Goal: Download file/media

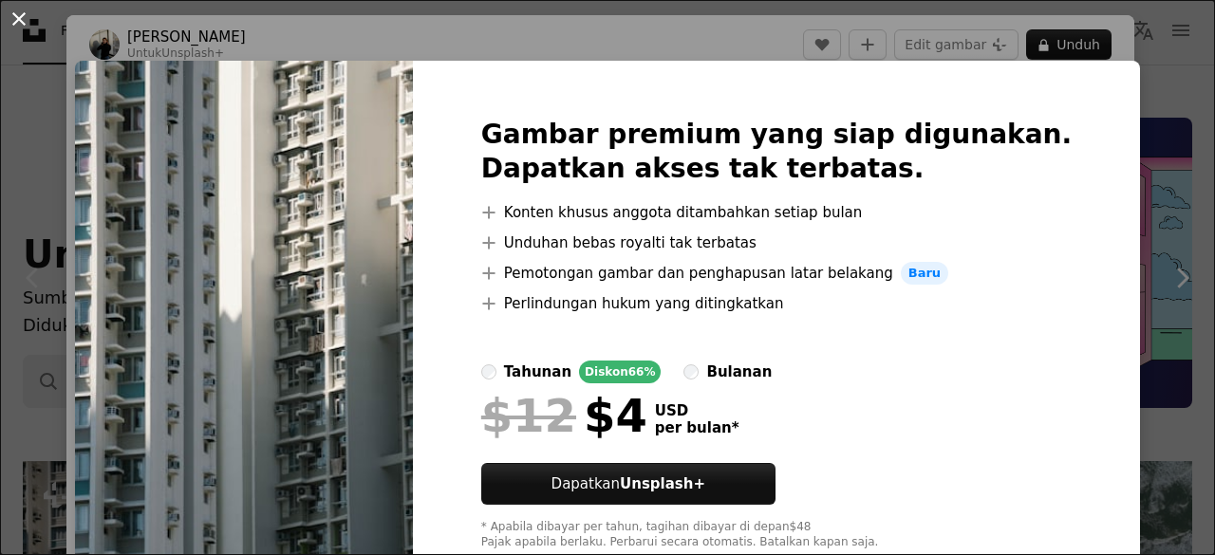
scroll to position [459, 0]
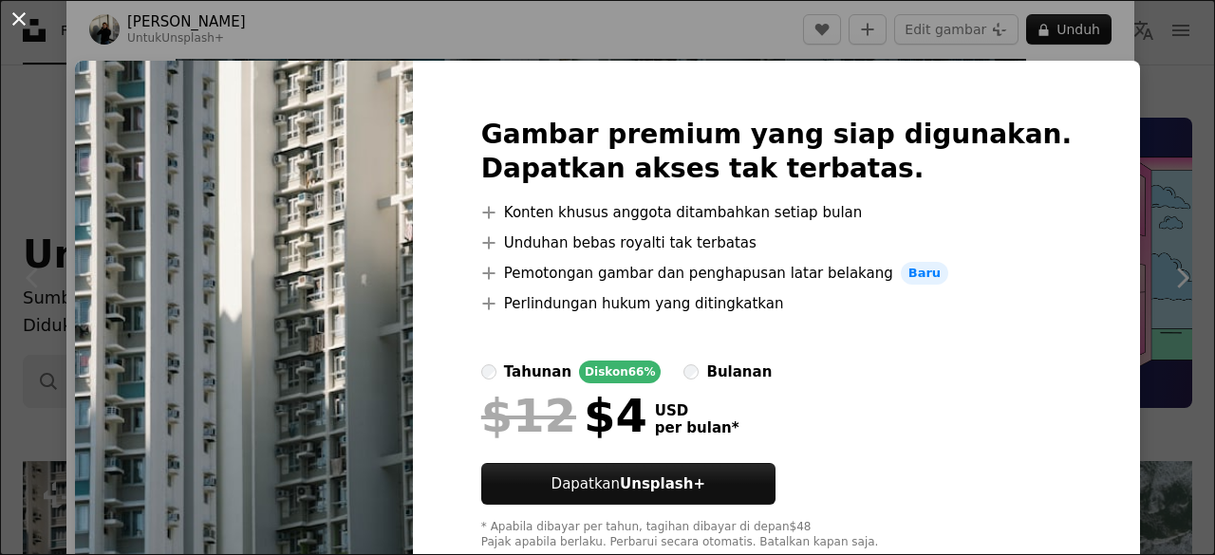
click at [20, 10] on button "An X shape" at bounding box center [19, 19] width 23 height 23
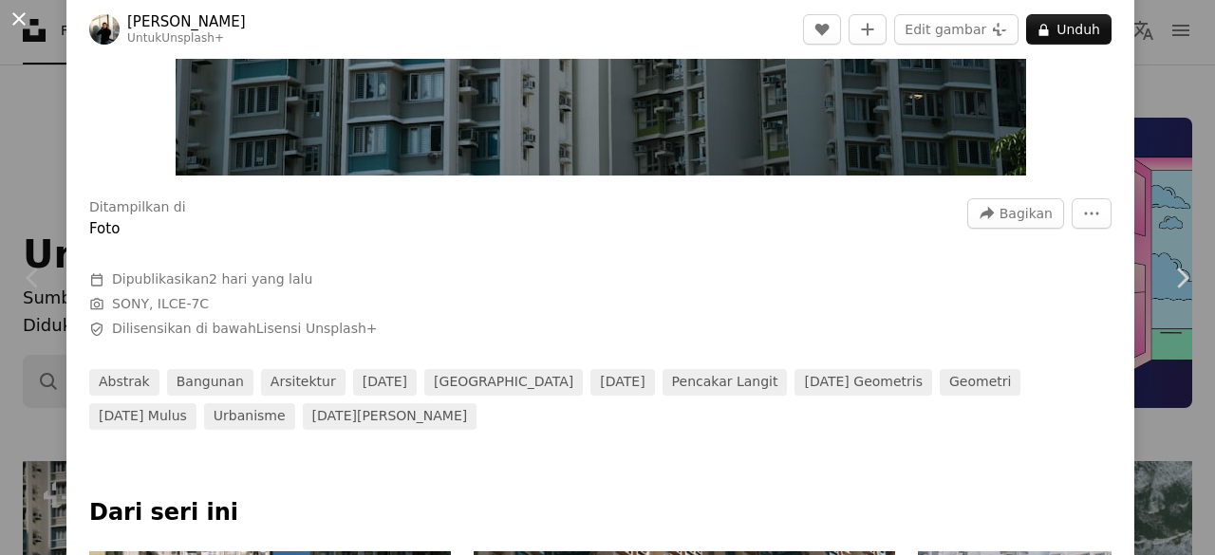
click at [13, 21] on button "An X shape" at bounding box center [19, 19] width 23 height 23
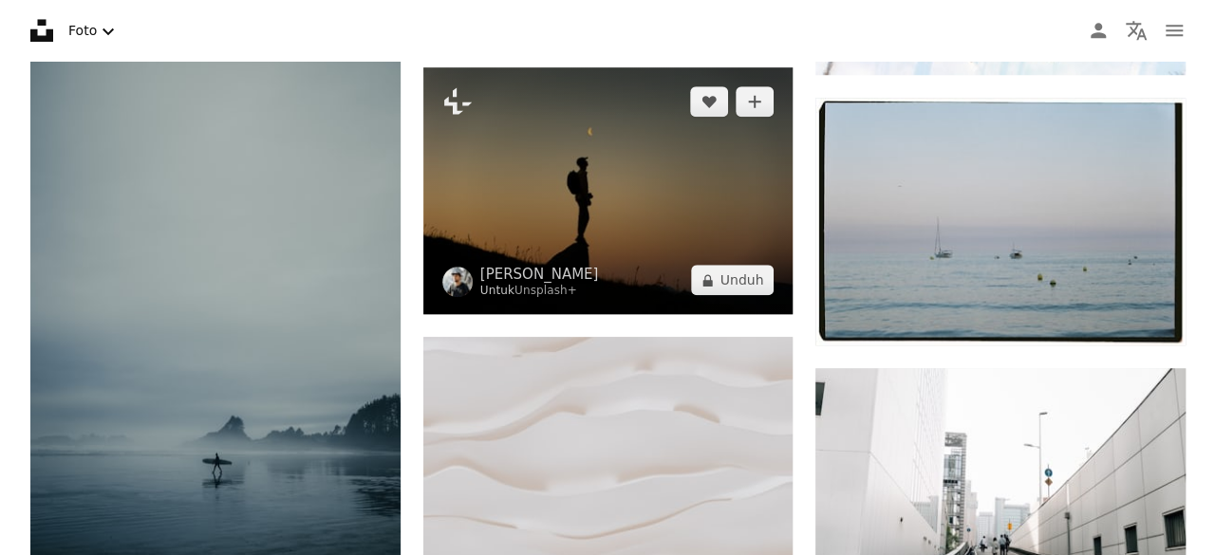
scroll to position [759, 0]
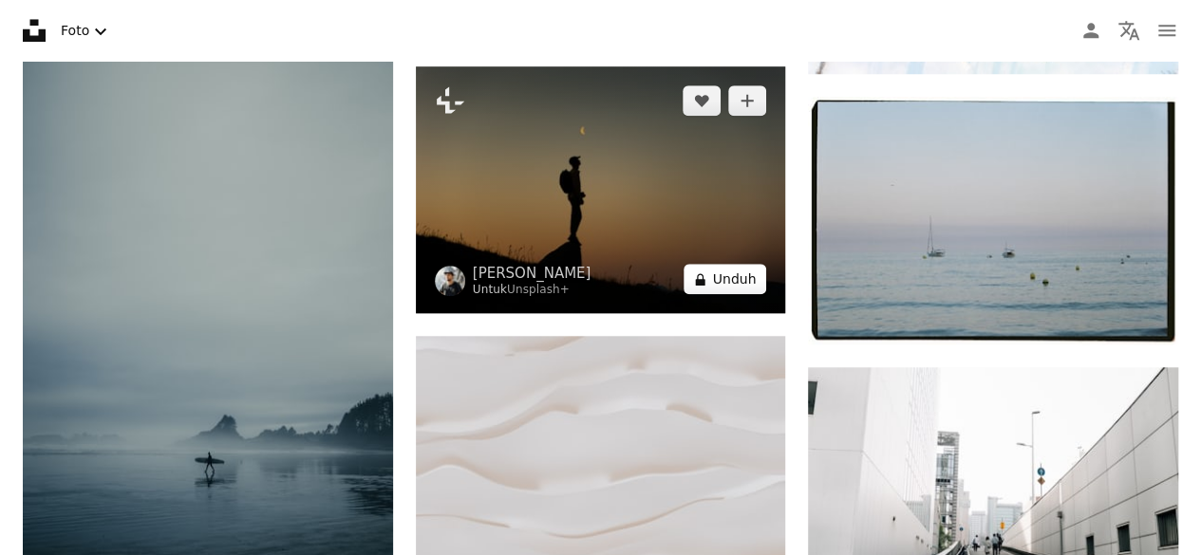
click at [737, 282] on button "A lock Unduh" at bounding box center [726, 279] width 84 height 30
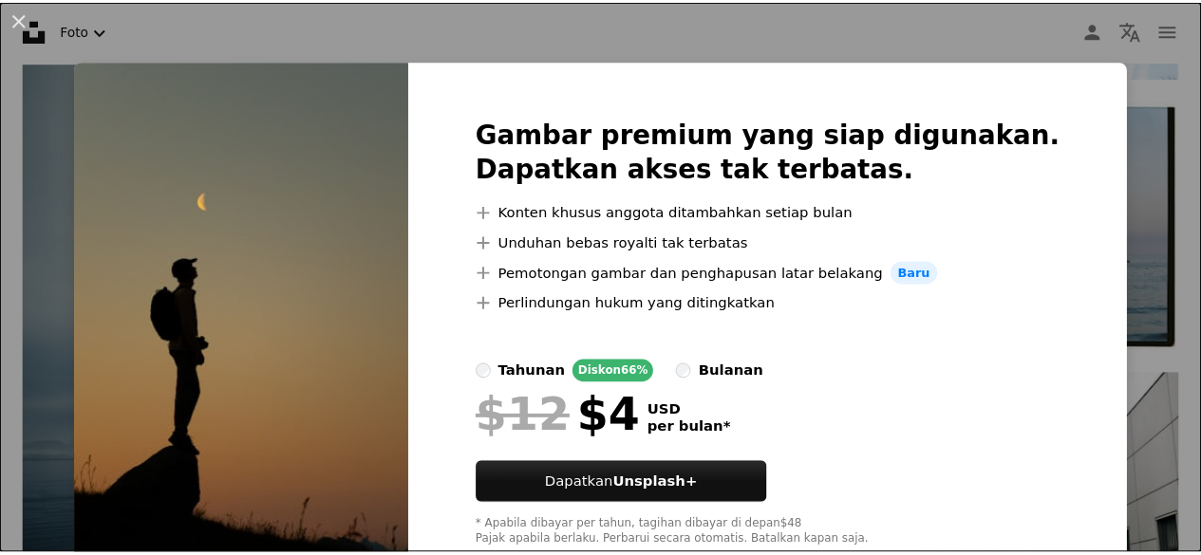
scroll to position [53, 0]
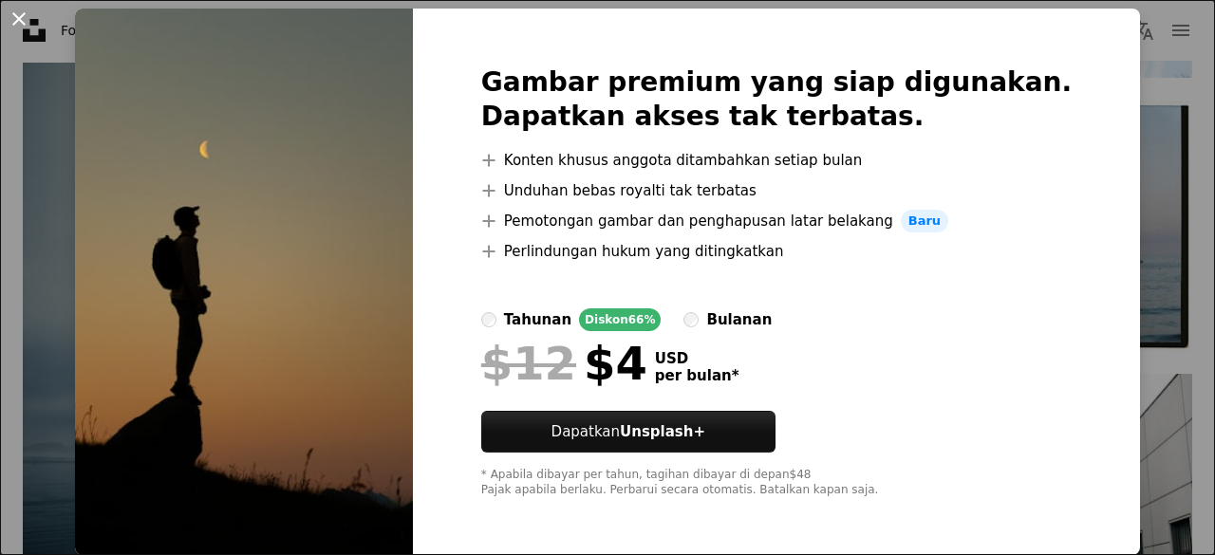
click at [21, 21] on button "An X shape" at bounding box center [19, 19] width 23 height 23
